Goal: Book appointment/travel/reservation

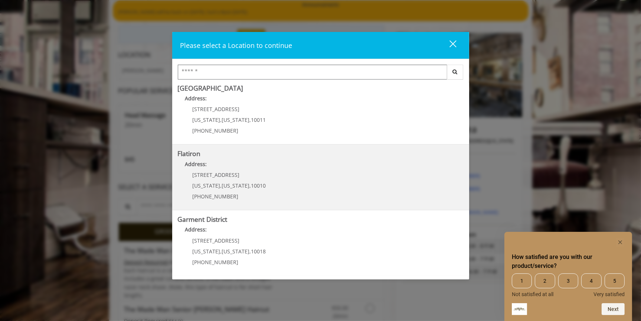
scroll to position [74, 0]
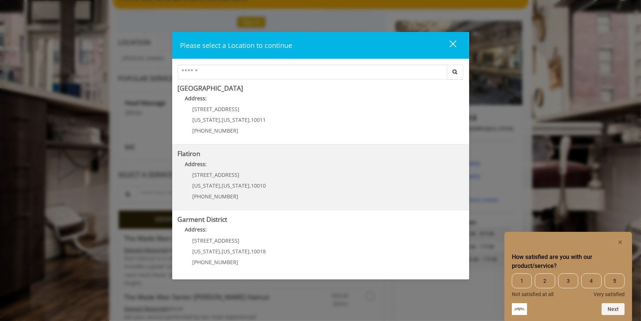
click at [239, 177] on div "[STREET_ADDRESS][US_STATE][US_STATE] (917) 475-1765" at bounding box center [224, 188] width 92 height 32
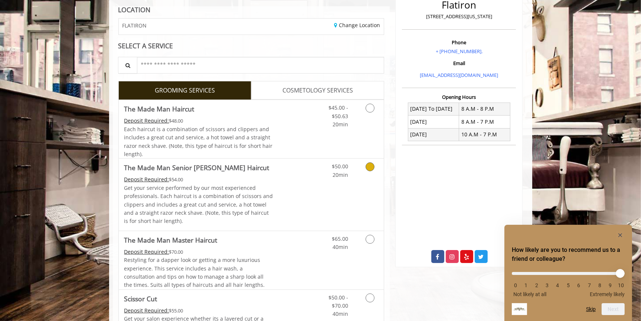
scroll to position [93, 0]
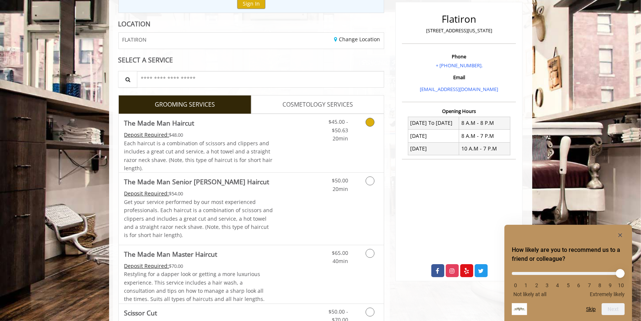
click at [372, 121] on icon "Grooming services" at bounding box center [370, 122] width 9 height 9
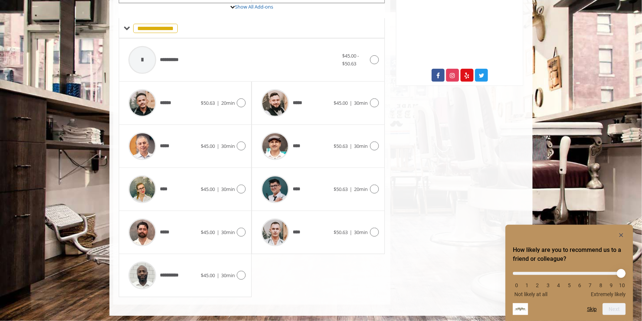
scroll to position [288, 0]
click at [367, 60] on span "$45.00 - $50.63" at bounding box center [355, 60] width 26 height 16
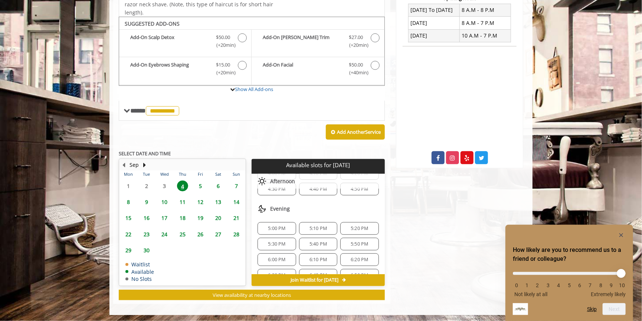
scroll to position [241, 0]
click at [357, 238] on span "5:50 PM" at bounding box center [359, 241] width 17 height 6
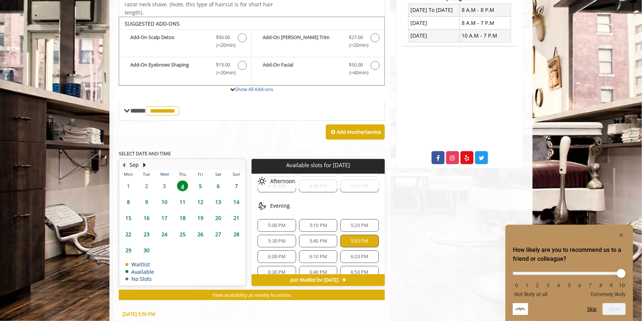
scroll to position [340, 0]
